Goal: Book appointment/travel/reservation

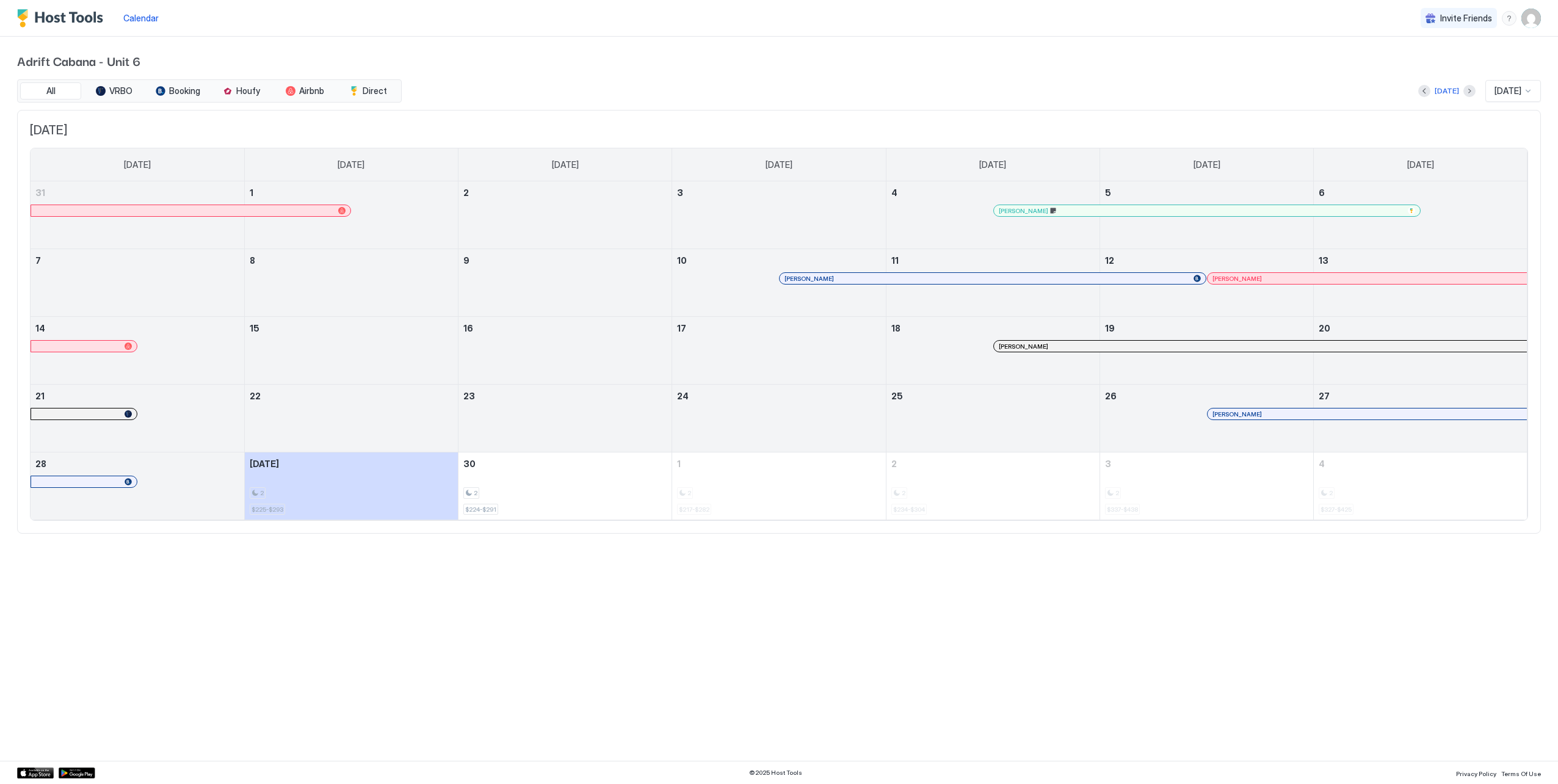
drag, startPoint x: 1468, startPoint y: 0, endPoint x: 886, endPoint y: 75, distance: 586.8
click at [886, 75] on div "Adrift Cabana - Unit 6 All VRBO Booking Houfy Airbnb Direct [DATE] [DATE] [DATE…" at bounding box center [779, 292] width 1524 height 511
click at [1509, 90] on span "[DATE]" at bounding box center [1508, 90] width 27 height 11
click at [1513, 265] on span "[DATE]" at bounding box center [1506, 270] width 24 height 9
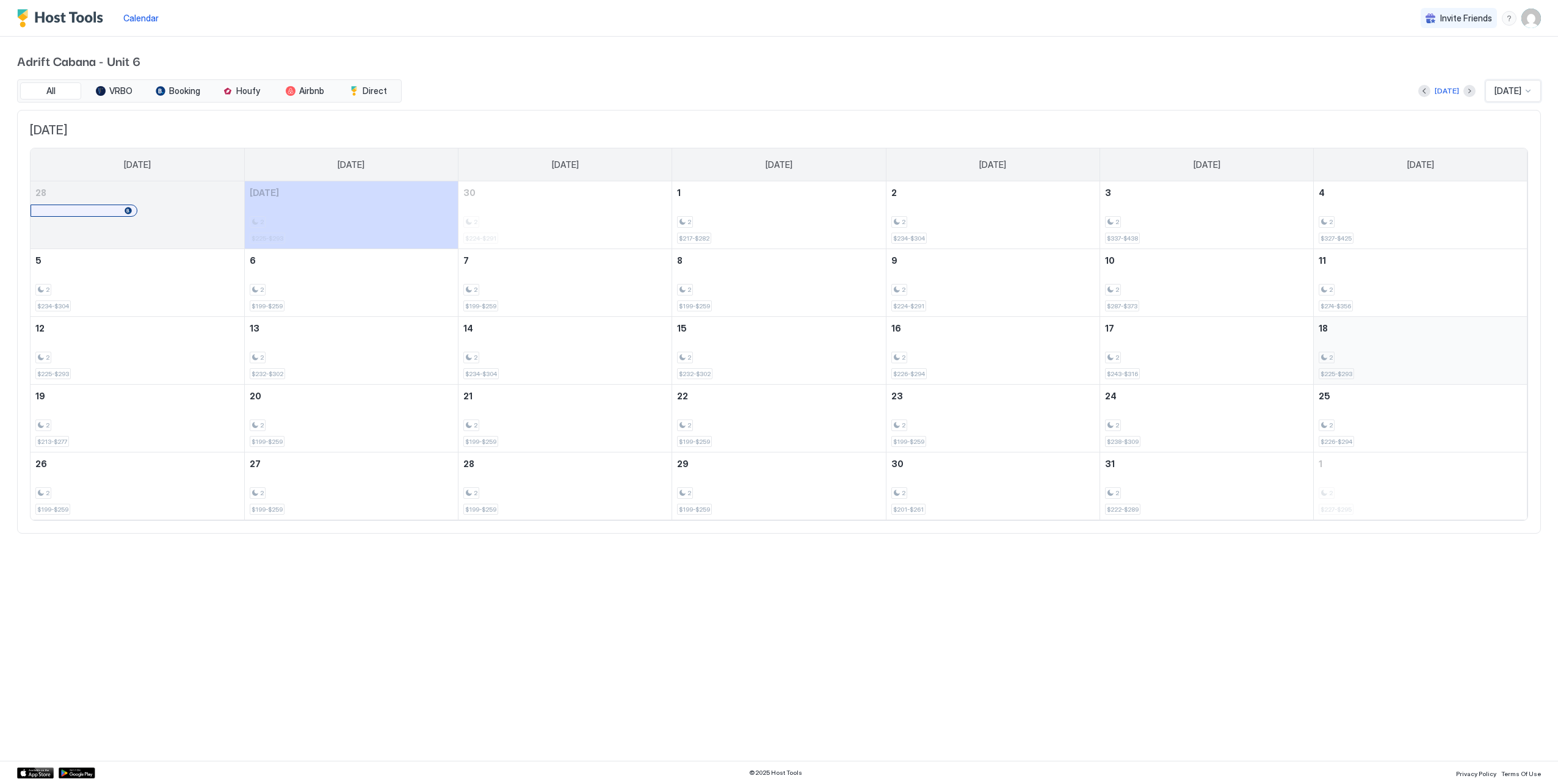
click at [1380, 354] on div "2" at bounding box center [1421, 358] width 204 height 12
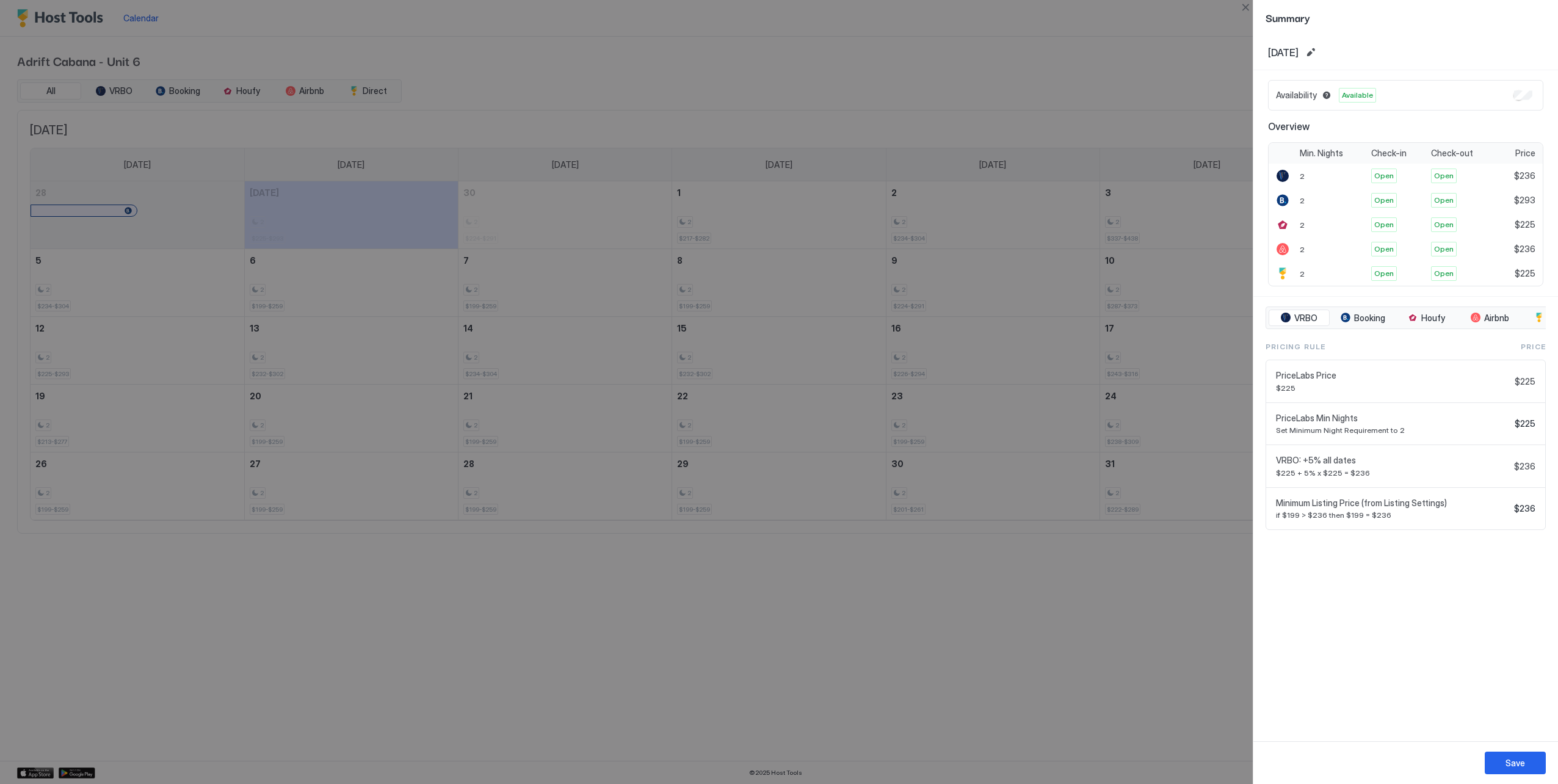
click at [1160, 668] on div at bounding box center [779, 392] width 1558 height 784
click at [570, 88] on div at bounding box center [779, 392] width 1558 height 784
click at [1246, 10] on button "Close" at bounding box center [1246, 7] width 15 height 15
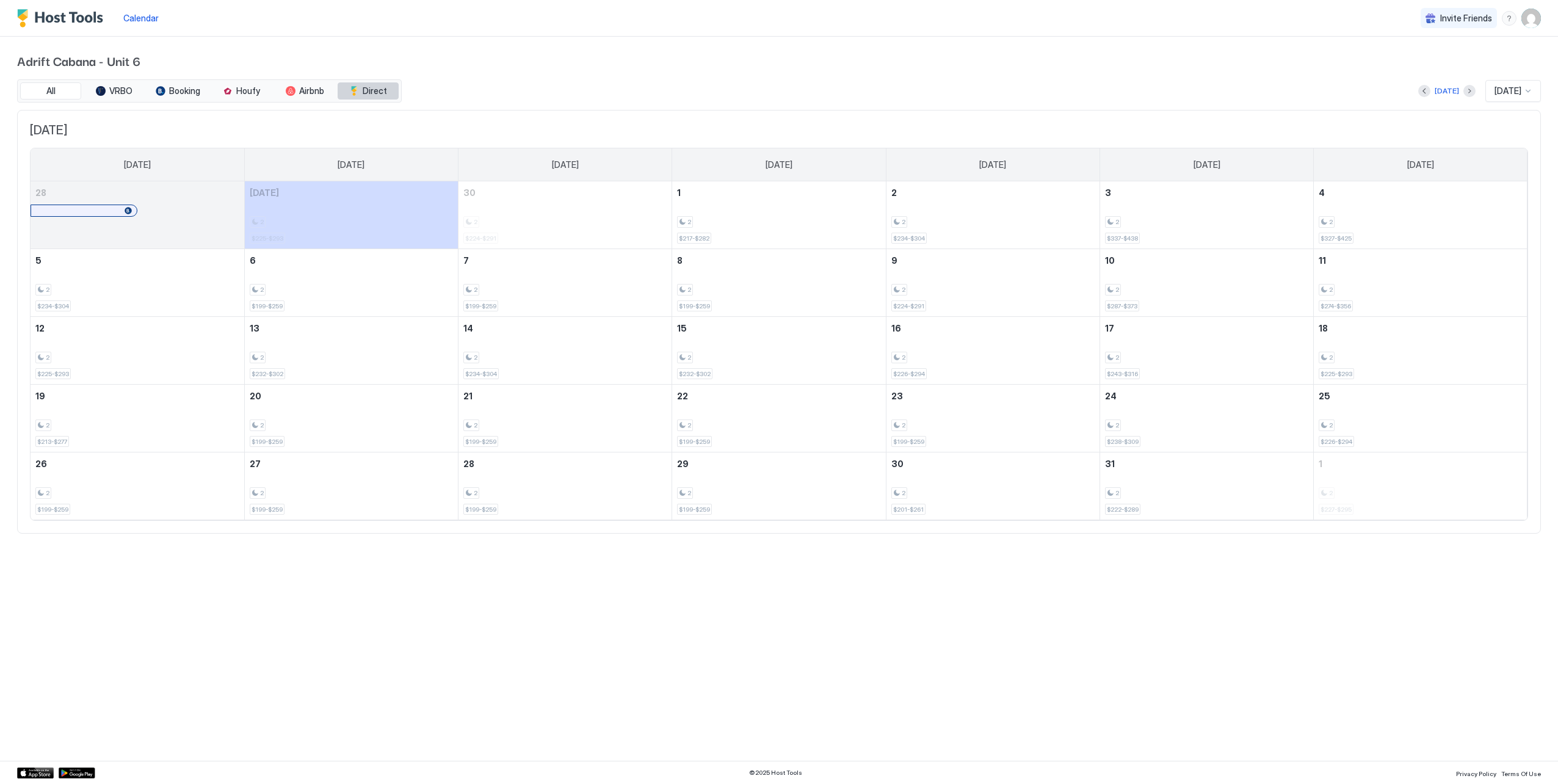
click at [370, 88] on span "Direct" at bounding box center [374, 90] width 24 height 11
click at [370, 87] on span "Direct" at bounding box center [374, 90] width 24 height 11
click at [1380, 354] on div "2" at bounding box center [1421, 358] width 204 height 12
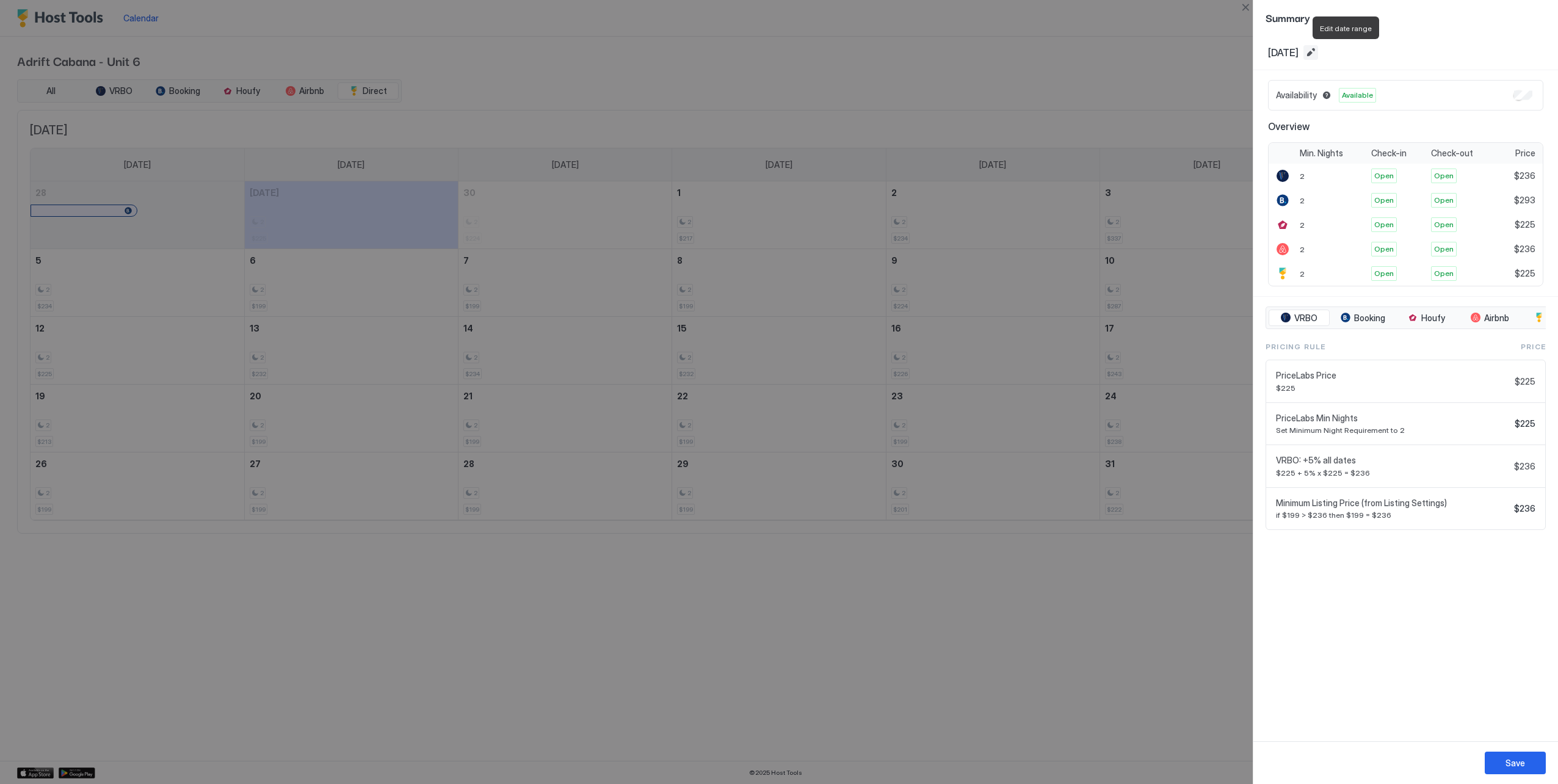
click at [1318, 49] on button "Edit date range" at bounding box center [1311, 52] width 15 height 15
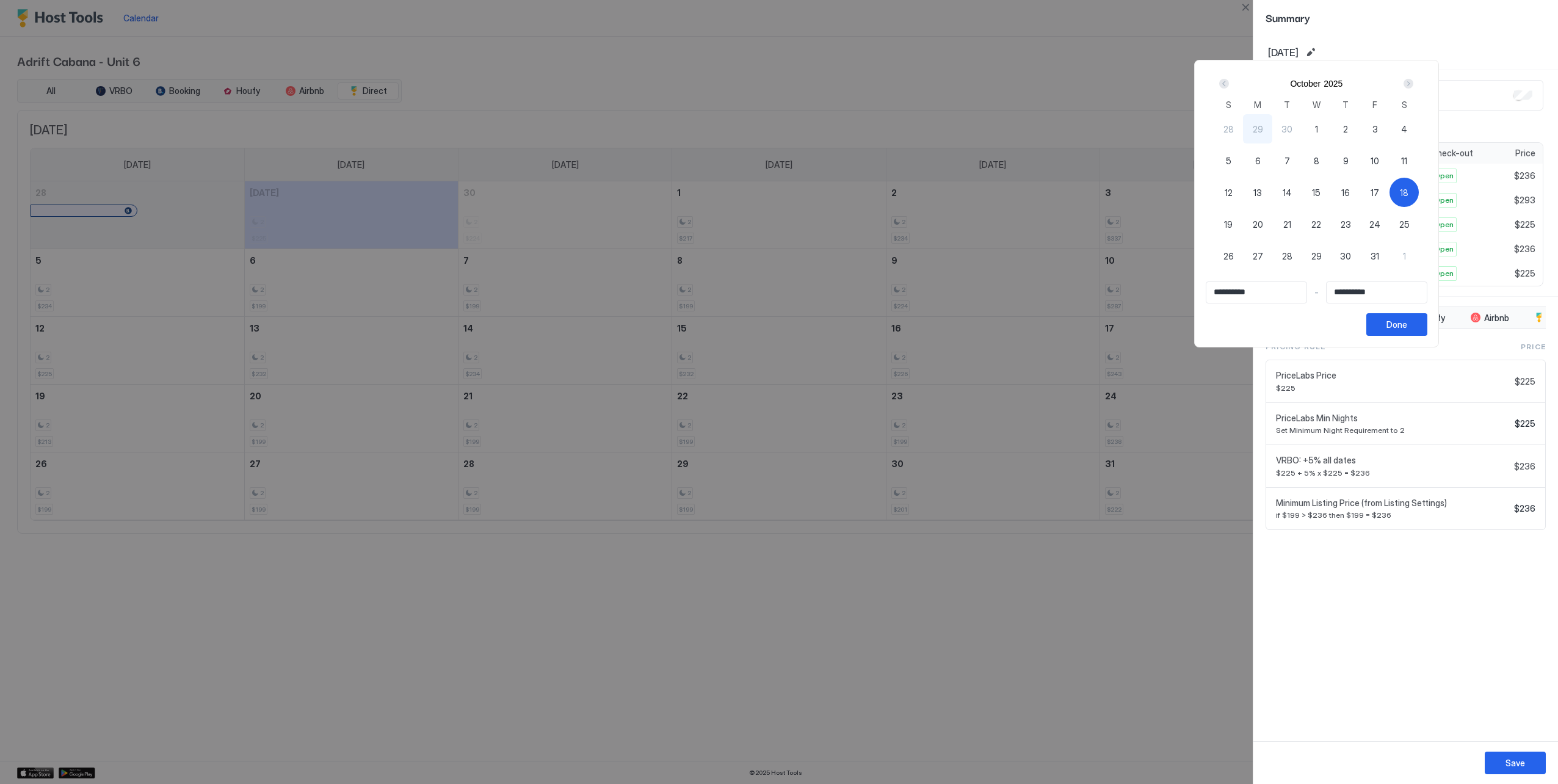
click at [1321, 222] on span "22" at bounding box center [1316, 224] width 10 height 12
type input "**********"
click at [1419, 192] on div "18" at bounding box center [1404, 192] width 29 height 29
type input "**********"
click at [1331, 217] on div "22" at bounding box center [1316, 223] width 29 height 29
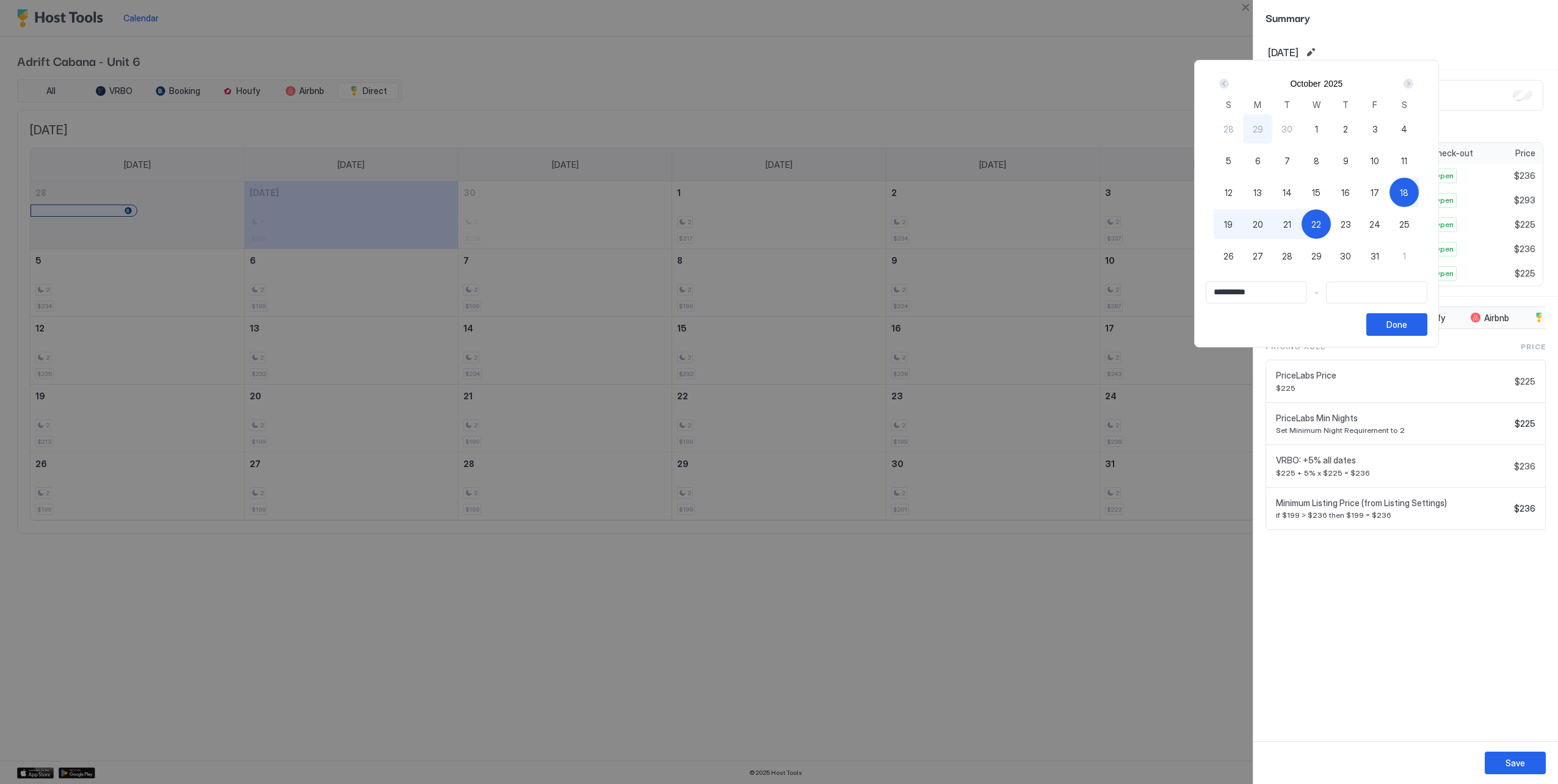
type input "**********"
click at [1428, 326] on button "Done" at bounding box center [1397, 324] width 61 height 22
